Goal: Check status: Check status

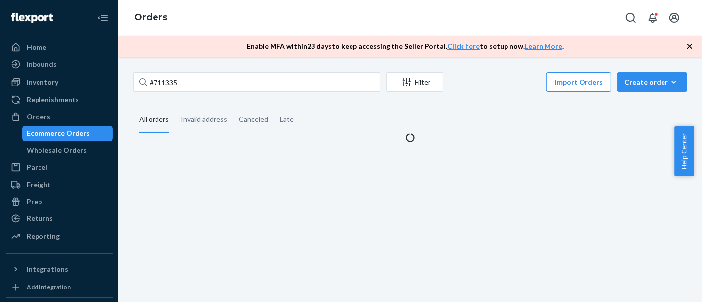
type input "#711335"
click at [198, 122] on div "Invalid address" at bounding box center [204, 119] width 46 height 27
click at [175, 106] on input "Invalid address" at bounding box center [175, 106] width 0 height 0
click at [159, 124] on div "All orders" at bounding box center [154, 119] width 30 height 27
click at [133, 106] on input "All orders" at bounding box center [133, 106] width 0 height 0
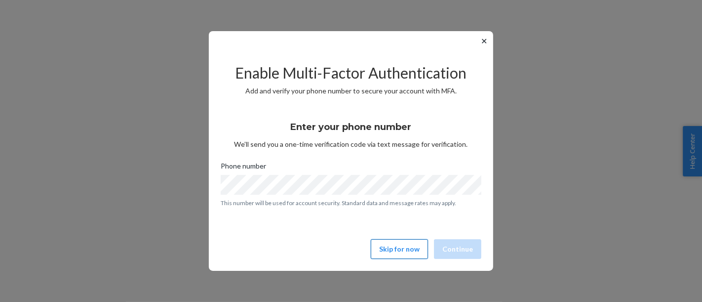
click at [413, 255] on button "Skip for now" at bounding box center [399, 249] width 57 height 20
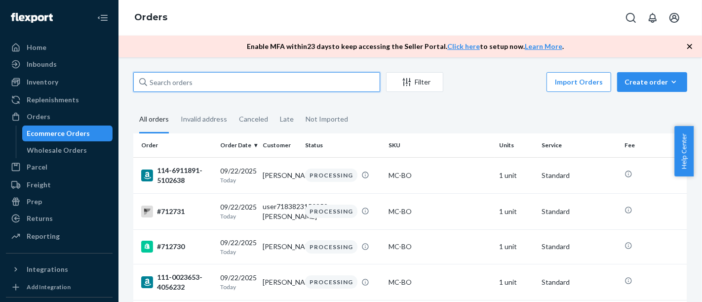
click at [187, 81] on input "text" at bounding box center [256, 82] width 247 height 20
paste input "#711335"
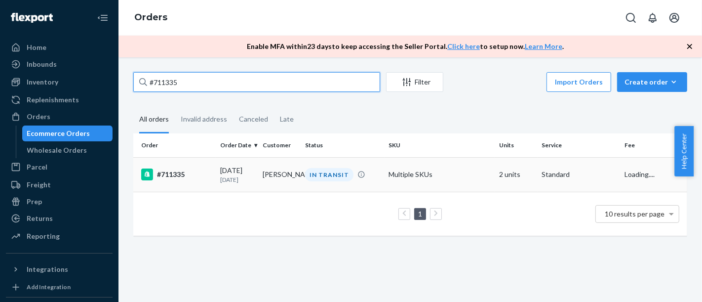
type input "#711335"
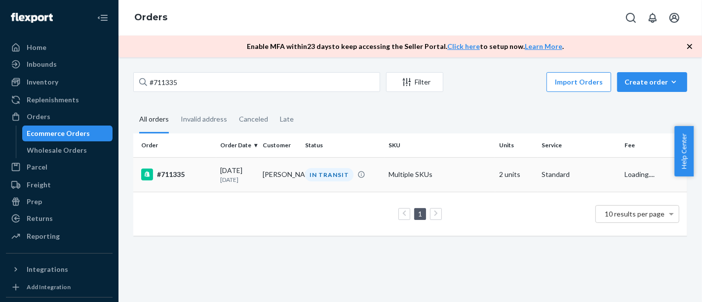
click at [174, 173] on div "#711335" at bounding box center [176, 174] width 71 height 12
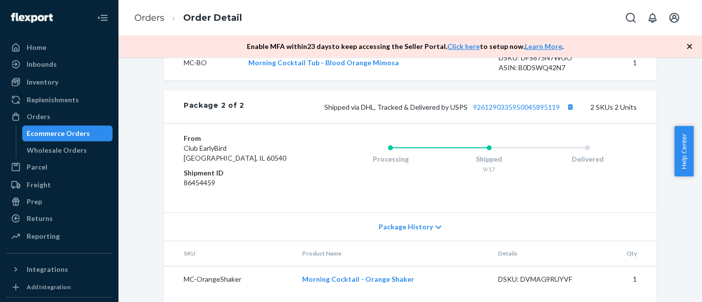
scroll to position [690, 0]
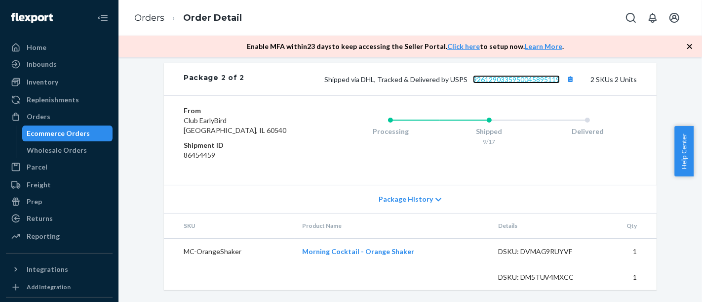
click at [536, 79] on link "9261290335950045895119" at bounding box center [516, 79] width 87 height 8
click at [90, 128] on div "Ecommerce Orders" at bounding box center [67, 133] width 89 height 14
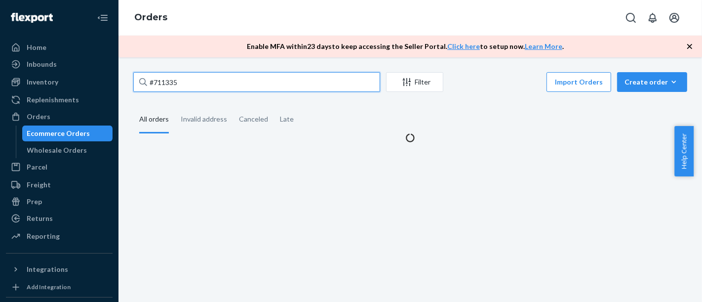
click at [306, 84] on input "#711335" at bounding box center [256, 82] width 247 height 20
paste input "68"
type input "#711685"
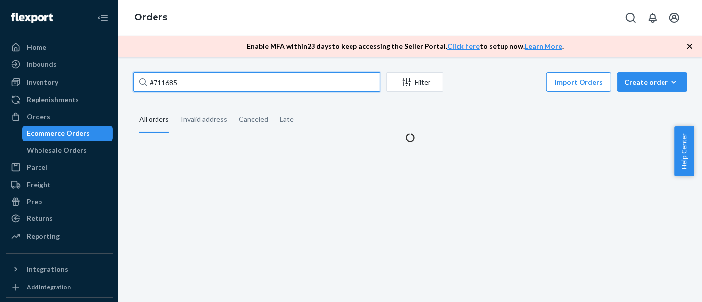
click at [230, 82] on input "#711685" at bounding box center [256, 82] width 247 height 20
paste input "Hello. Name is Brenda Myers Address: 3812 Webster St. Fort Wayne, IN 46807 I re…"
type input "Hello. Name is Brenda Myers Address: 3812 Webster St. Fort Wayne, IN 46807 I re…"
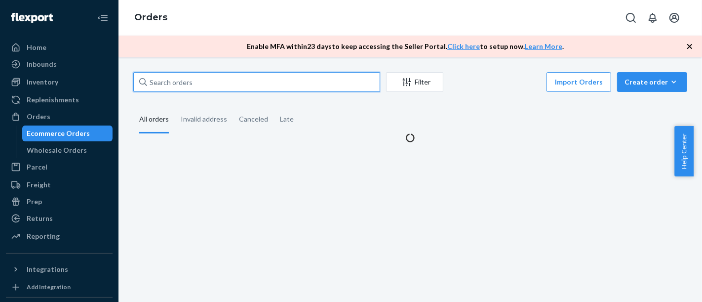
click at [202, 86] on input "text" at bounding box center [256, 82] width 247 height 20
paste input "#711685"
type input "#711685"
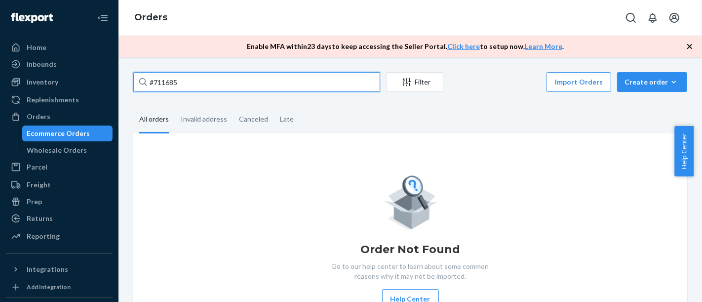
click at [181, 77] on input "#711685" at bounding box center [256, 82] width 247 height 20
click at [177, 86] on input "#711685" at bounding box center [256, 82] width 247 height 20
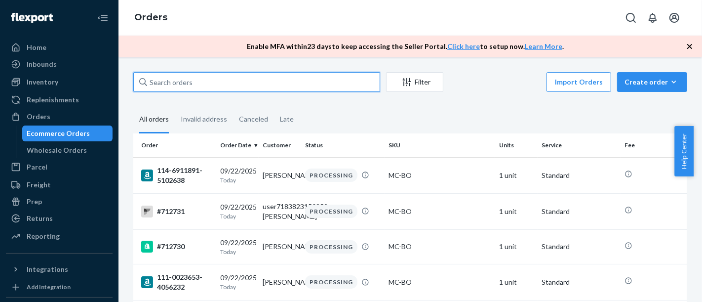
paste input "Delivery usually takes 2-5 business days, though it can occasionally take longe…"
type input "Delivery usually takes 2-5 business days, though it can occasionally take longe…"
click at [226, 84] on input "text" at bounding box center [256, 82] width 247 height 20
paste input "#711685"
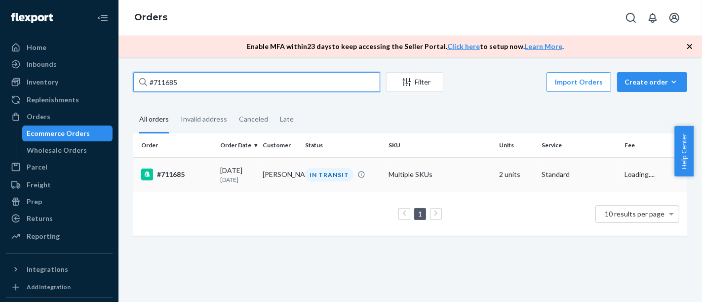
type input "#711685"
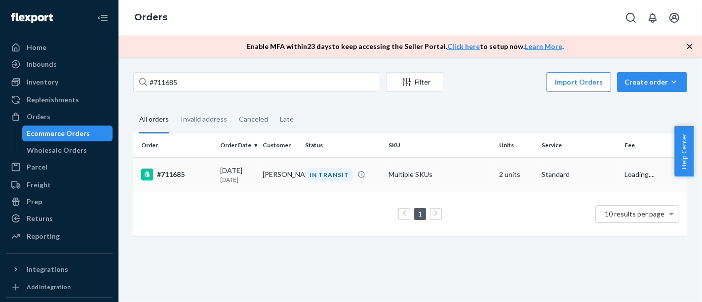
click at [177, 173] on div "#711685" at bounding box center [176, 174] width 71 height 12
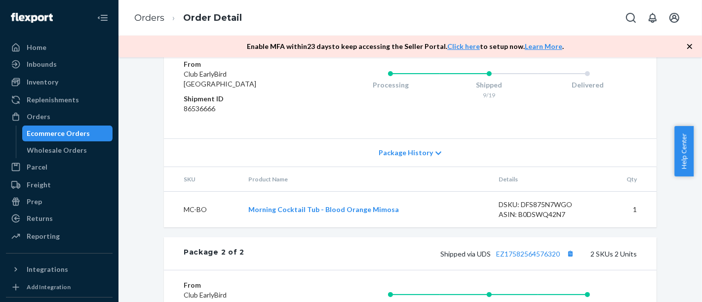
scroll to position [471, 0]
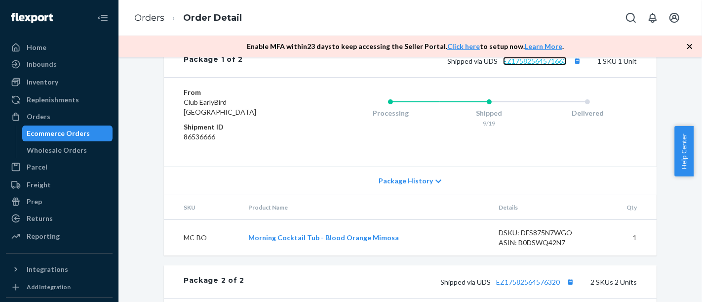
click at [538, 65] on link "EZ17582564571663" at bounding box center [535, 61] width 64 height 8
click at [73, 137] on div "Ecommerce Orders" at bounding box center [58, 133] width 63 height 10
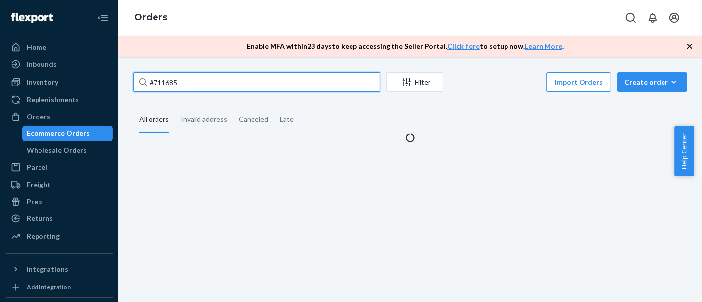
click at [204, 80] on input "#711685" at bounding box center [256, 82] width 247 height 20
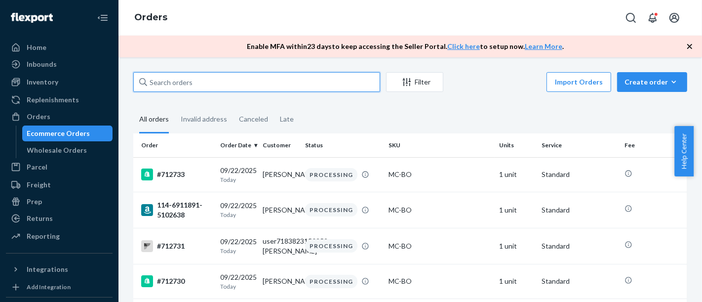
click at [176, 84] on input "text" at bounding box center [256, 82] width 247 height 20
paste input "#711294"
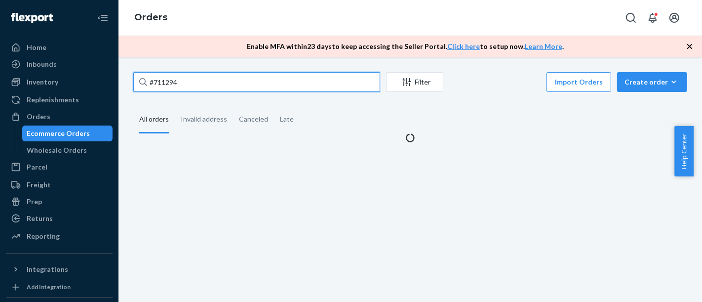
type input "#711294"
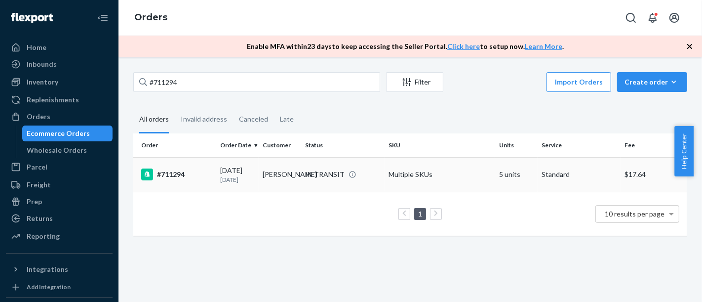
click at [173, 176] on div "#711294" at bounding box center [176, 174] width 71 height 12
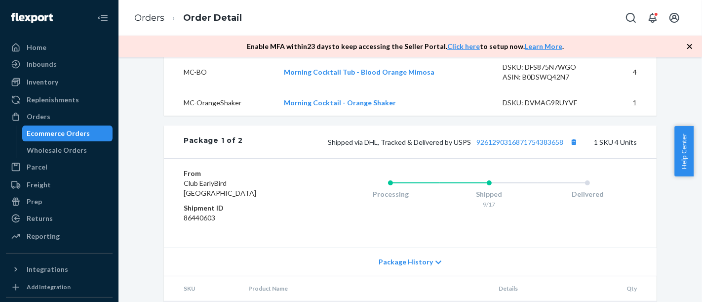
scroll to position [416, 0]
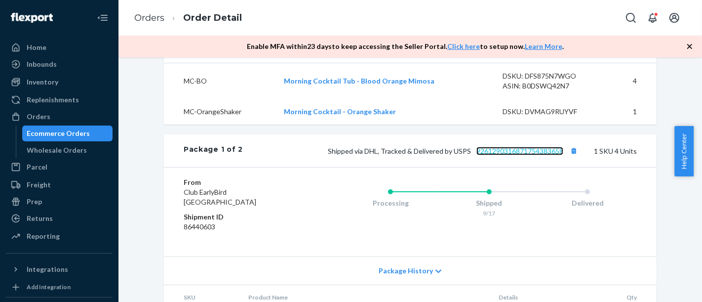
click at [512, 147] on link "9261290316871754383658" at bounding box center [519, 151] width 87 height 8
click at [496, 147] on link "9261290316871754383658" at bounding box center [519, 151] width 87 height 8
click at [547, 147] on link "9261290316871754383658" at bounding box center [519, 151] width 87 height 8
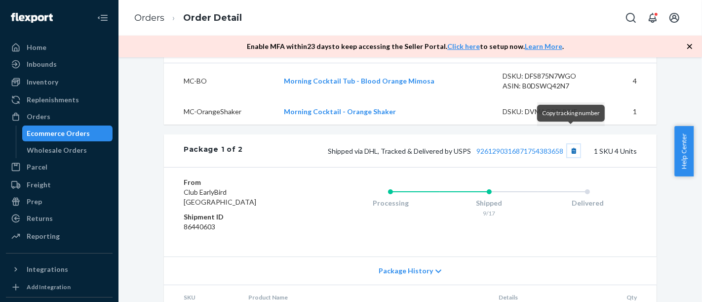
click at [568, 144] on button "Copy tracking number" at bounding box center [573, 150] width 13 height 13
